Goal: Task Accomplishment & Management: Complete application form

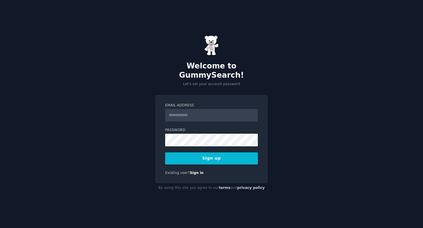
click at [208, 95] on div "Email Address Password Sign up Existing user? Sign in" at bounding box center [211, 139] width 113 height 89
click at [194, 110] on input "Email Address" at bounding box center [211, 115] width 93 height 13
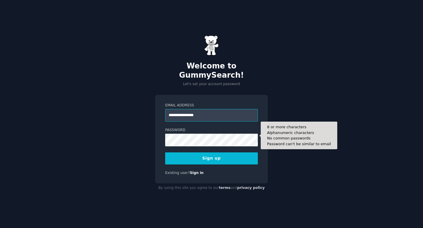
type input "**********"
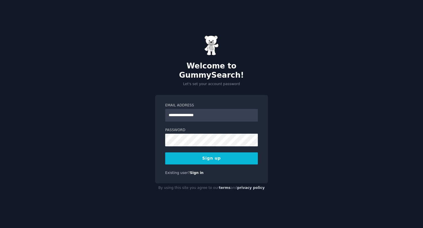
click at [214, 153] on button "Sign up" at bounding box center [211, 159] width 93 height 12
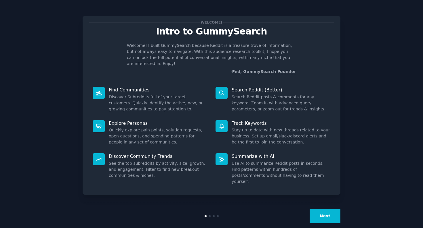
click at [327, 209] on button "Next" at bounding box center [325, 216] width 31 height 14
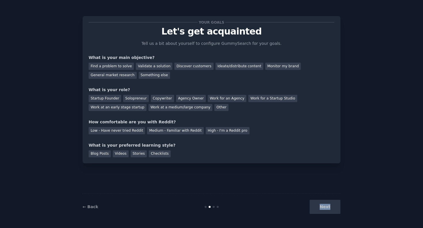
click at [327, 209] on div "Next" at bounding box center [297, 207] width 86 height 14
click at [326, 211] on div "Next" at bounding box center [297, 207] width 86 height 14
click at [322, 209] on div "Next" at bounding box center [297, 207] width 86 height 14
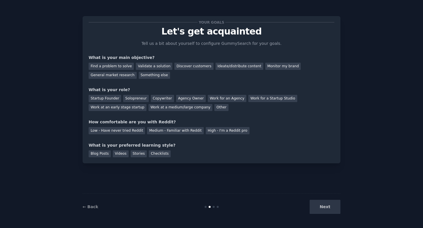
click at [318, 207] on div "Next" at bounding box center [297, 207] width 86 height 14
click at [214, 208] on div "← Back Next" at bounding box center [212, 207] width 258 height 26
click at [215, 208] on div "← Back Next" at bounding box center [212, 207] width 258 height 26
click at [328, 209] on div "Next" at bounding box center [297, 207] width 86 height 14
click at [320, 205] on div "Next" at bounding box center [297, 207] width 86 height 14
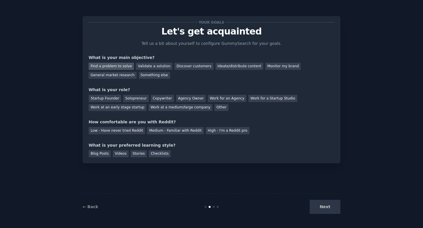
click at [117, 67] on div "Find a problem to solve" at bounding box center [111, 66] width 45 height 7
click at [143, 69] on div "Validate a solution" at bounding box center [154, 66] width 37 height 7
click at [127, 132] on div "Low - Have never tried Reddit" at bounding box center [117, 130] width 56 height 7
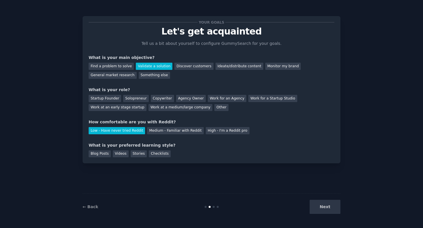
click at [314, 201] on div "Next" at bounding box center [297, 207] width 86 height 14
click at [320, 205] on div "Next" at bounding box center [297, 207] width 86 height 14
click at [178, 99] on div "Agency Owner" at bounding box center [191, 98] width 30 height 7
click at [108, 99] on div "Startup Founder" at bounding box center [105, 98] width 33 height 7
click at [131, 99] on div "Solopreneur" at bounding box center [135, 98] width 25 height 7
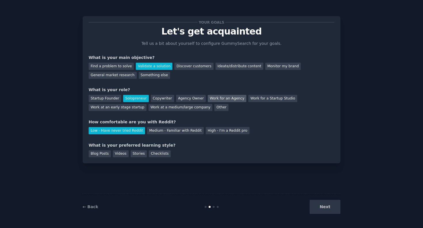
click at [228, 98] on div "Work for an Agency" at bounding box center [227, 98] width 39 height 7
click at [262, 98] on div "Work for a Startup Studio" at bounding box center [272, 98] width 49 height 7
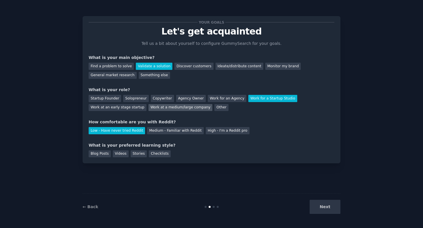
click at [178, 108] on div "Work at a medium/large company" at bounding box center [180, 107] width 64 height 7
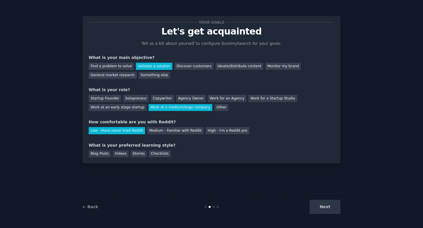
click at [322, 205] on div "Next" at bounding box center [297, 207] width 86 height 14
click at [100, 156] on div "Blog Posts" at bounding box center [100, 154] width 22 height 7
click at [328, 211] on button "Next" at bounding box center [325, 207] width 31 height 14
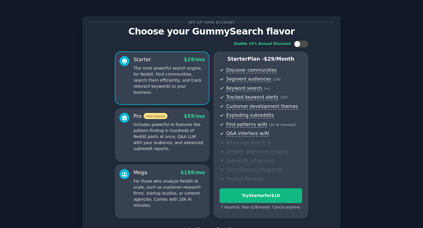
scroll to position [45, 0]
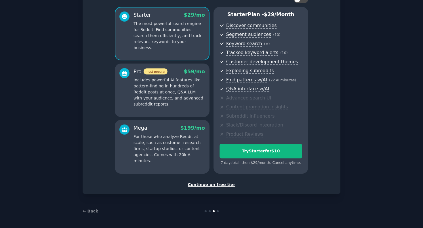
click at [219, 185] on div "Continue on free tier" at bounding box center [212, 185] width 246 height 6
